Goal: Navigation & Orientation: Go to known website

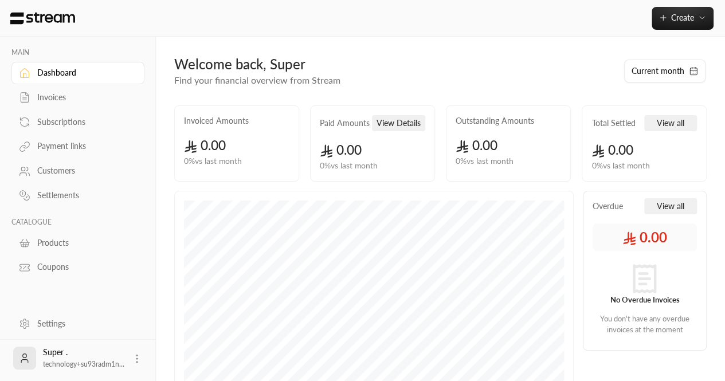
click at [41, 323] on div "Settings" at bounding box center [83, 323] width 93 height 11
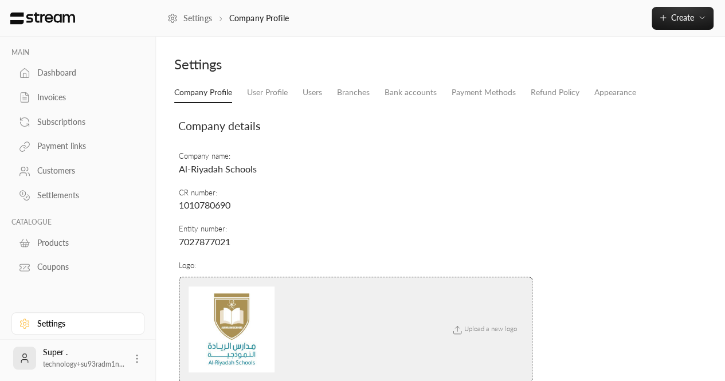
click at [133, 363] on icon at bounding box center [136, 358] width 11 height 11
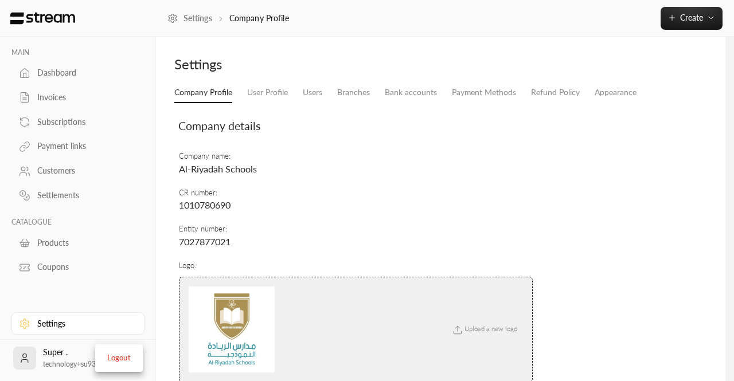
click at [116, 355] on li "Logout" at bounding box center [119, 358] width 42 height 18
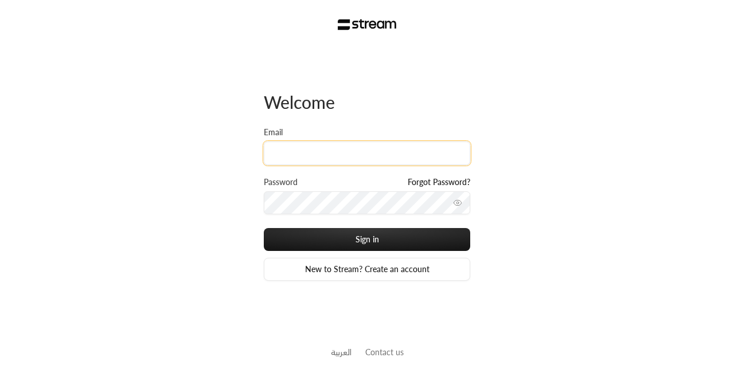
click at [287, 164] on input "Email" at bounding box center [367, 154] width 206 height 24
paste input "technology+v2@streampay.sa"
type input "technology+v2@streampay.sa"
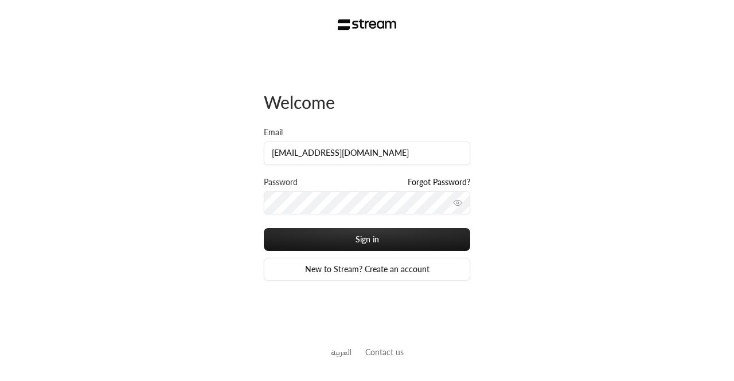
click at [312, 190] on div "Password Forgot Password?" at bounding box center [367, 184] width 206 height 15
click at [264, 228] on button "Sign in" at bounding box center [367, 239] width 206 height 23
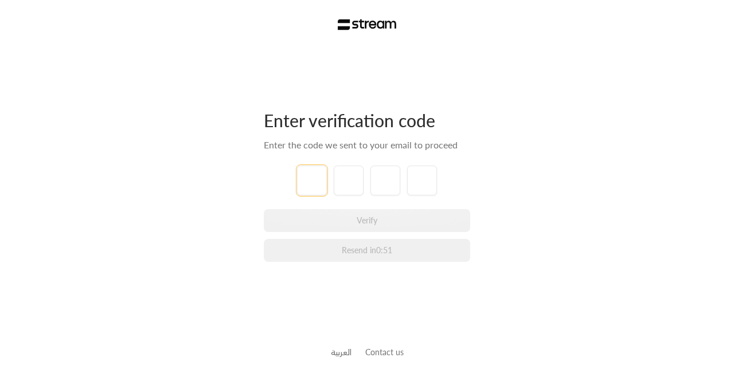
paste input "0"
type input "0"
type input "2"
type input "4"
type input "1"
